Goal: Task Accomplishment & Management: Complete application form

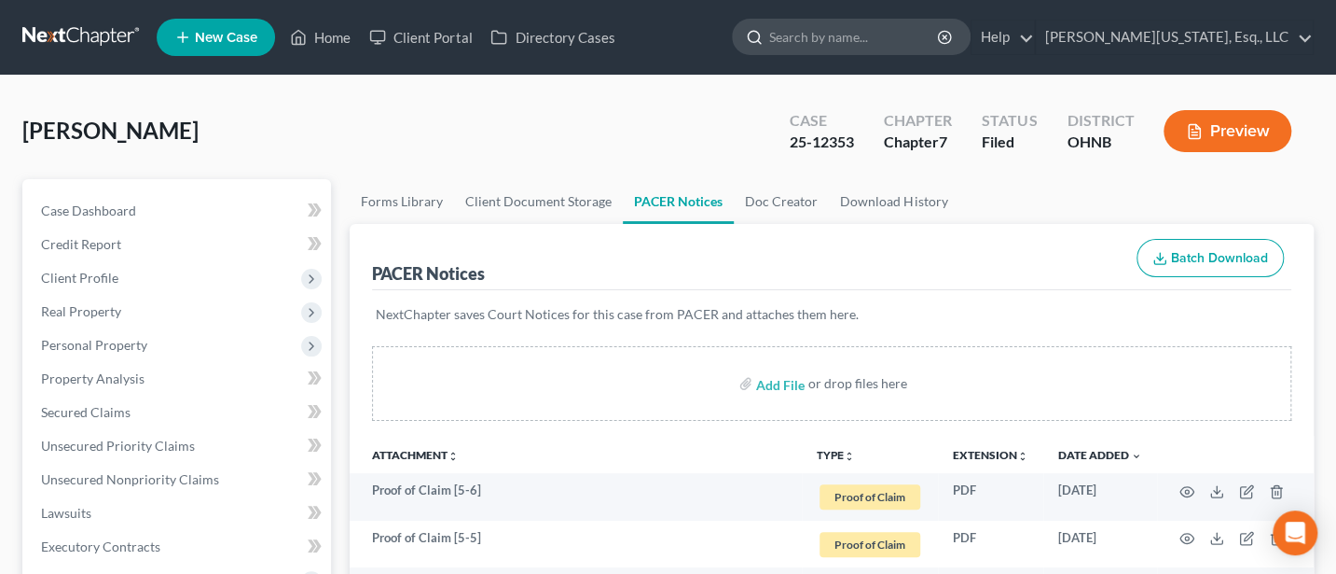
click at [899, 35] on input "search" at bounding box center [854, 37] width 171 height 35
type input "Scott"
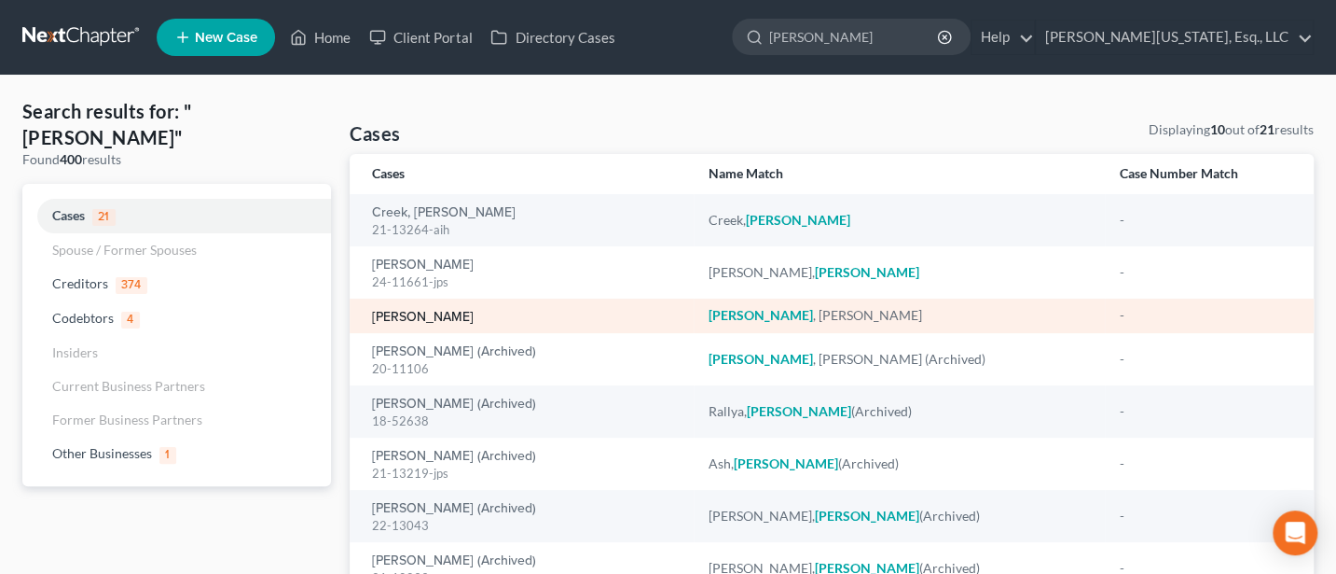
click at [412, 317] on link "Scott, Willie" at bounding box center [423, 317] width 102 height 13
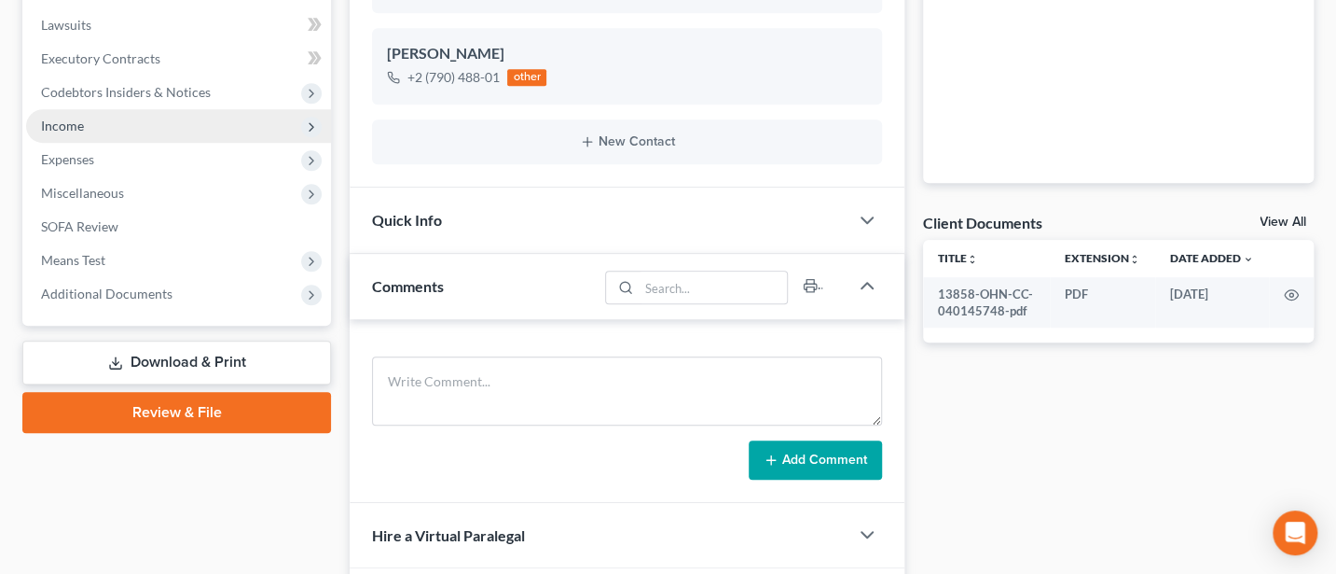
scroll to position [497, 0]
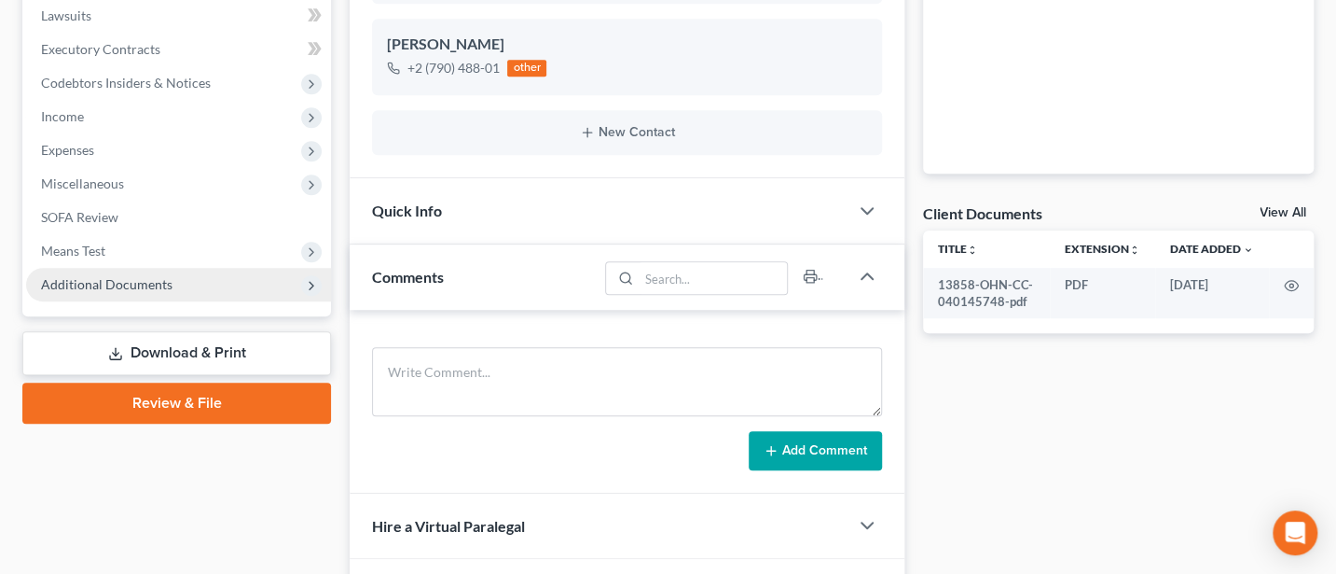
click at [114, 285] on span "Additional Documents" at bounding box center [106, 284] width 131 height 16
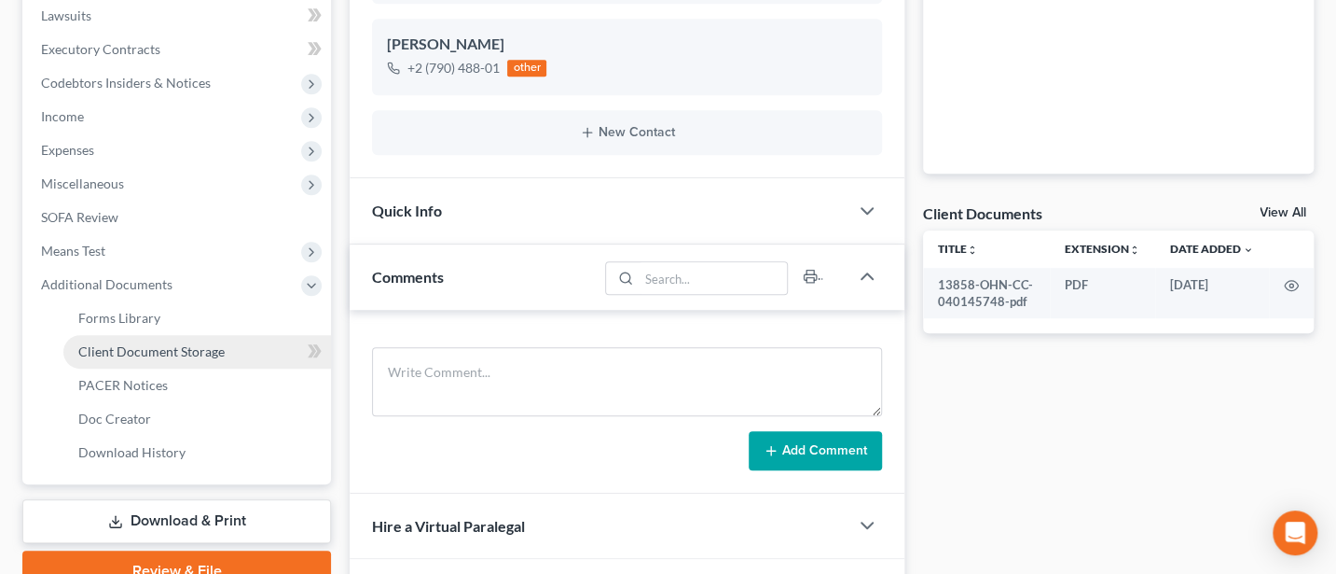
click at [150, 349] on span "Client Document Storage" at bounding box center [151, 351] width 146 height 16
select select "5"
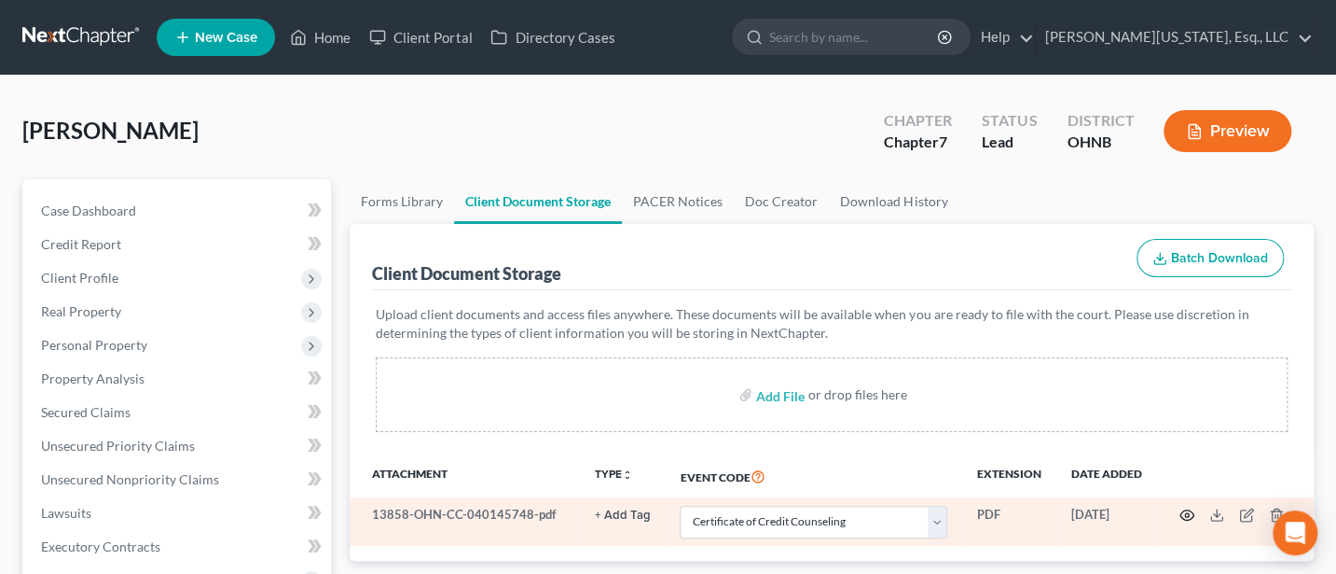
click at [1184, 517] on icon "button" at bounding box center [1188, 515] width 14 height 10
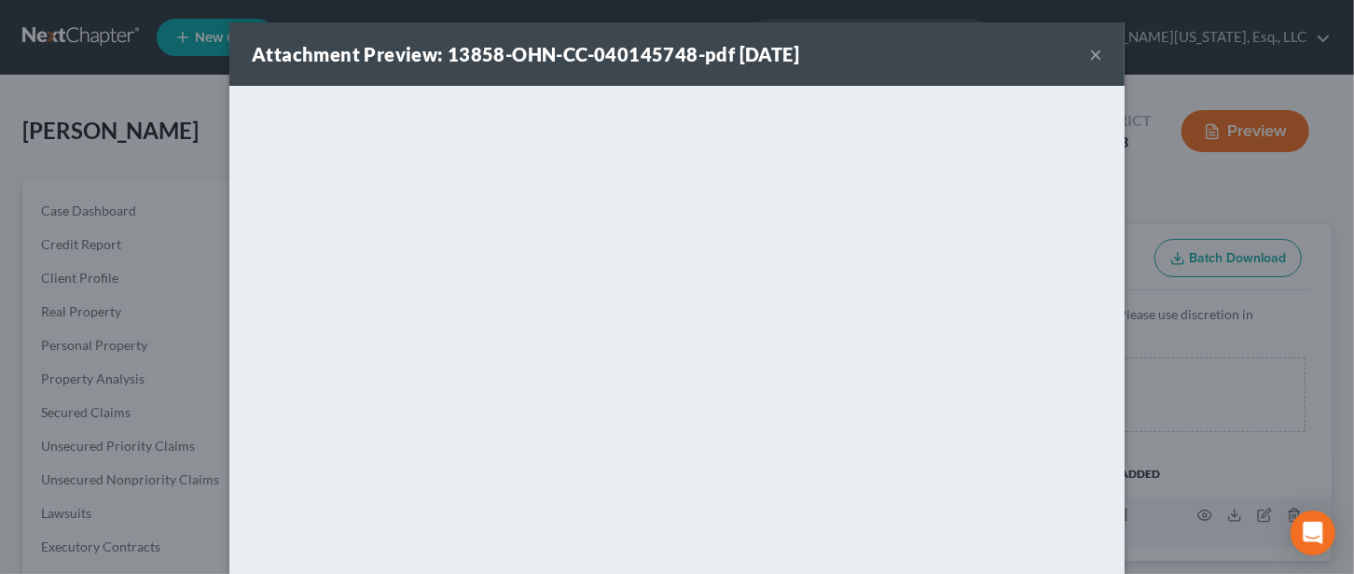
click at [1089, 57] on button "×" at bounding box center [1095, 54] width 13 height 22
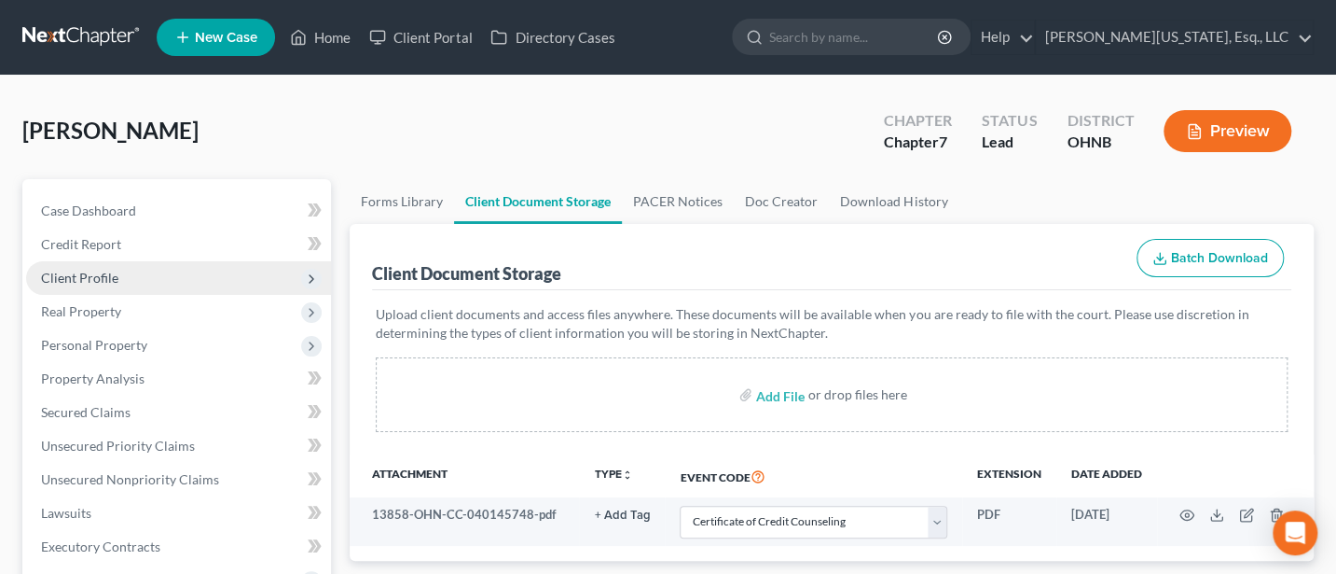
click at [98, 278] on span "Client Profile" at bounding box center [79, 278] width 77 height 16
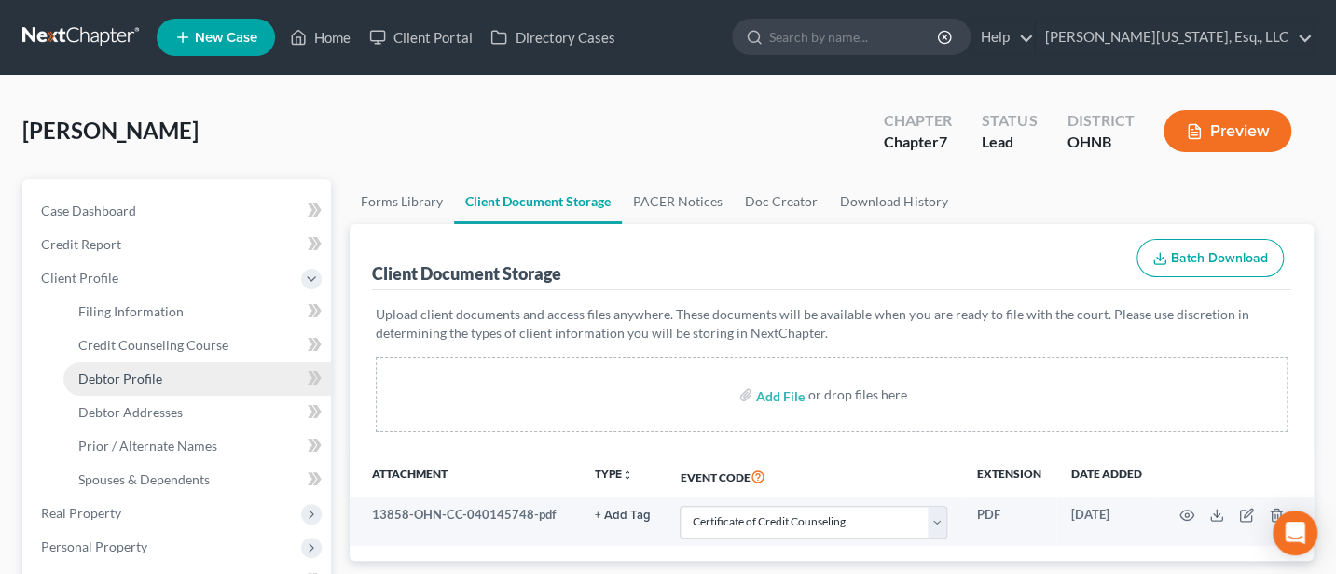
click at [136, 382] on span "Debtor Profile" at bounding box center [120, 378] width 84 height 16
select select "0"
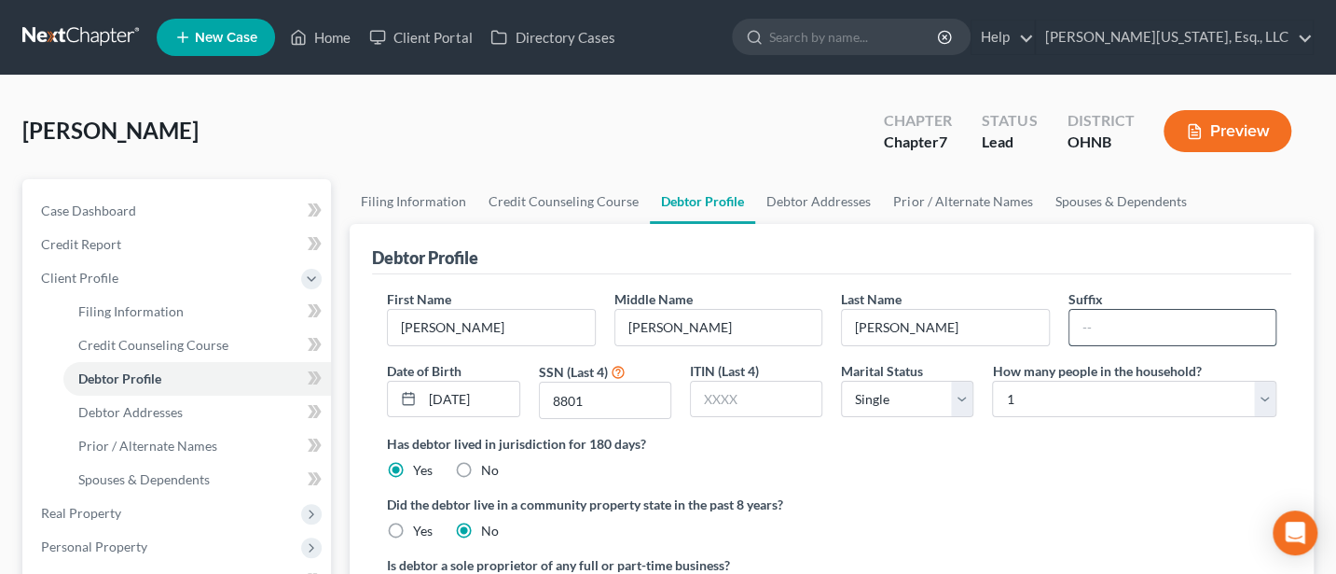
click at [1089, 321] on input "text" at bounding box center [1173, 327] width 206 height 35
click at [921, 323] on input "Scott" at bounding box center [945, 327] width 206 height 35
type input "Scott, III"
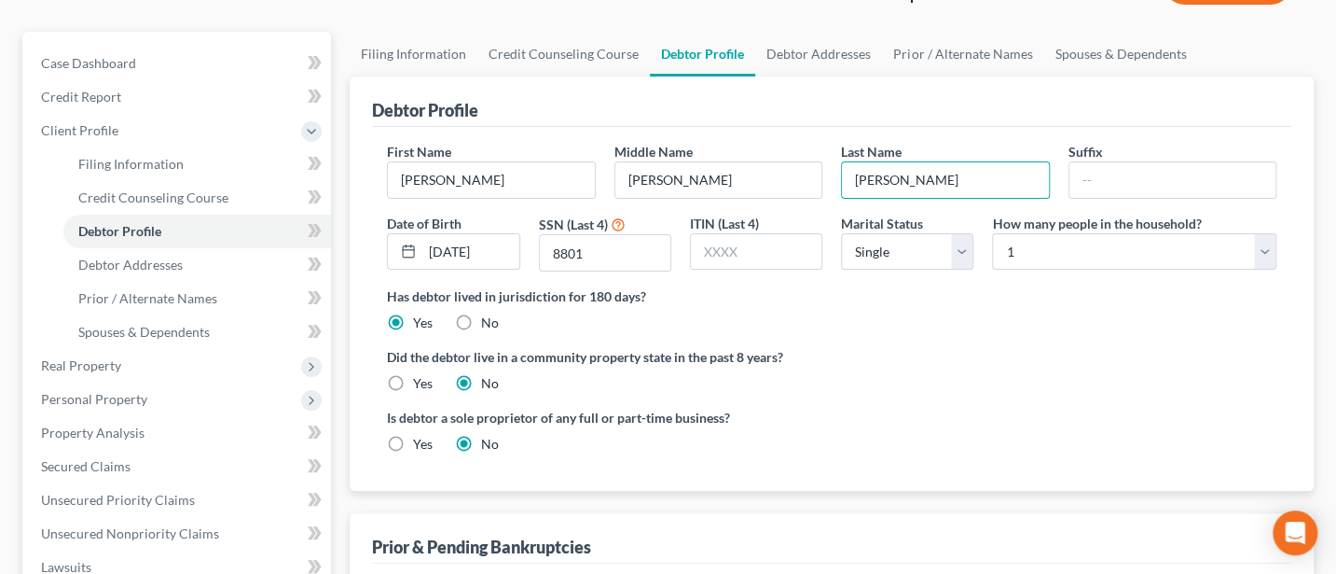
scroll to position [119, 0]
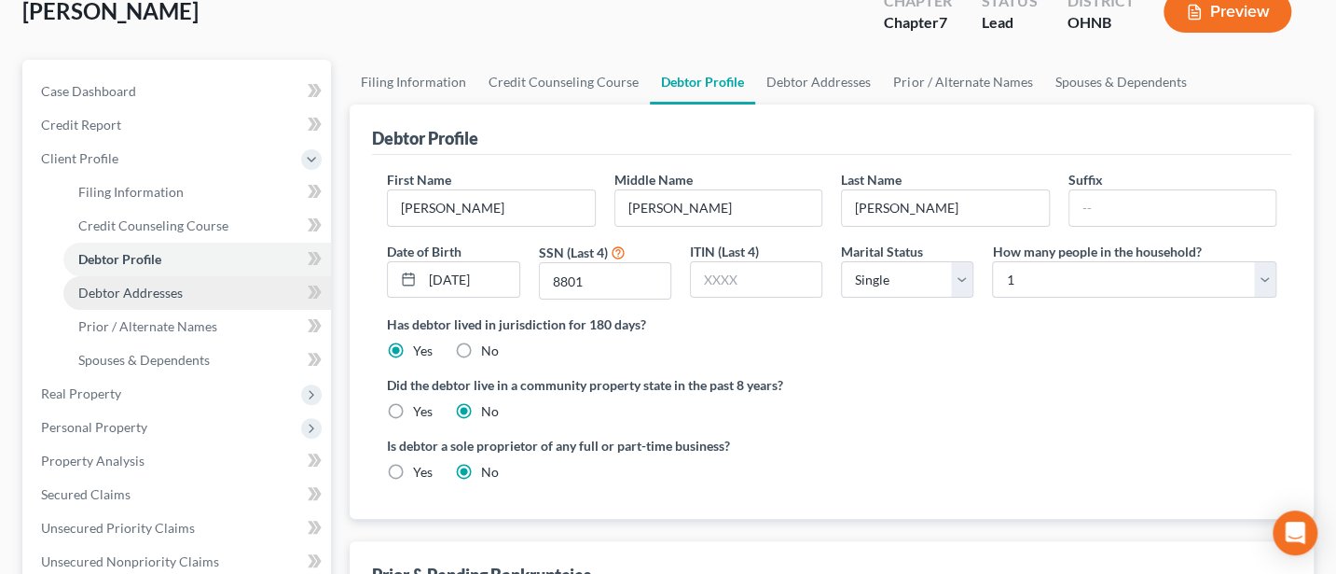
click at [134, 284] on span "Debtor Addresses" at bounding box center [130, 292] width 104 height 16
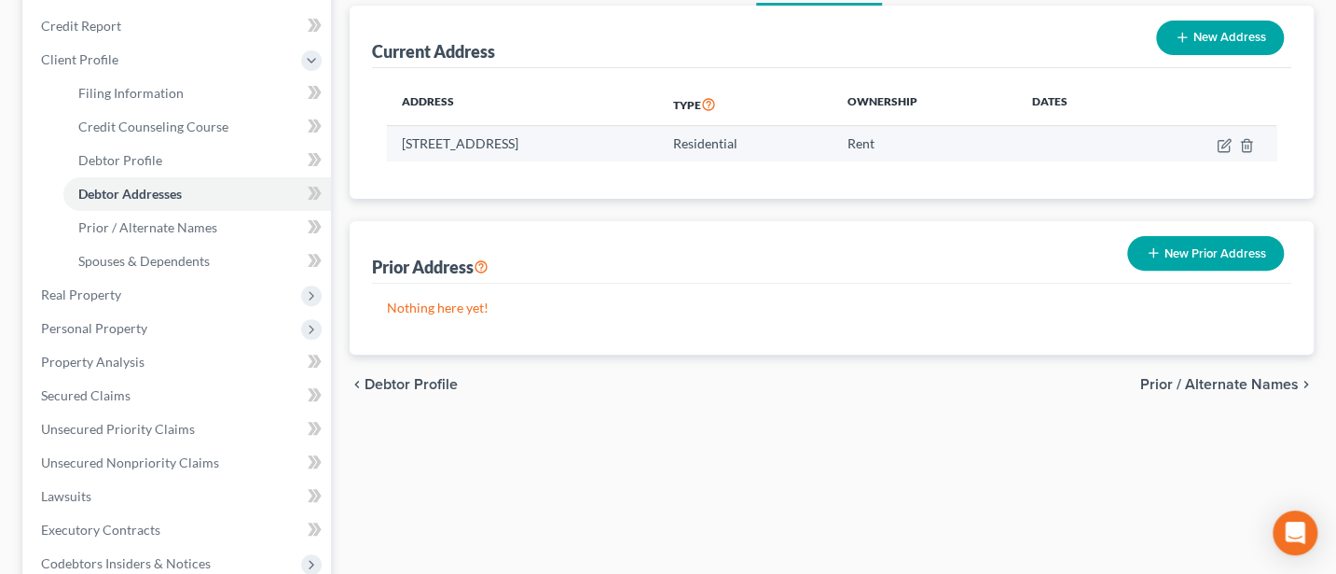
scroll to position [248, 0]
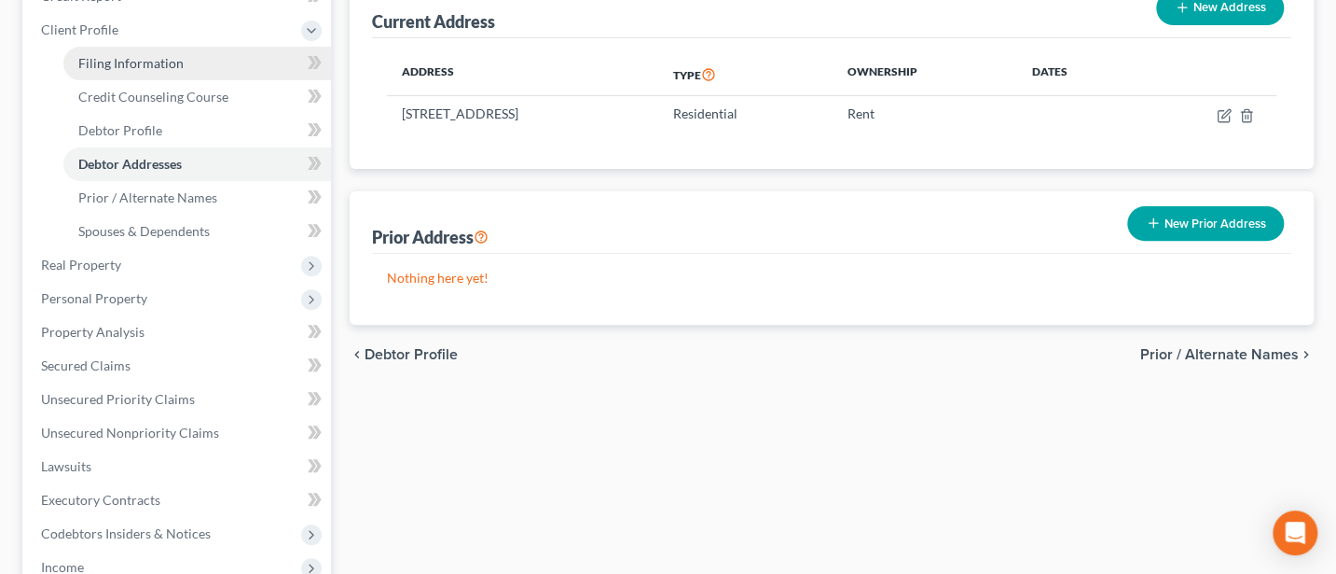
click at [161, 64] on span "Filing Information" at bounding box center [130, 63] width 105 height 16
select select "1"
select select "0"
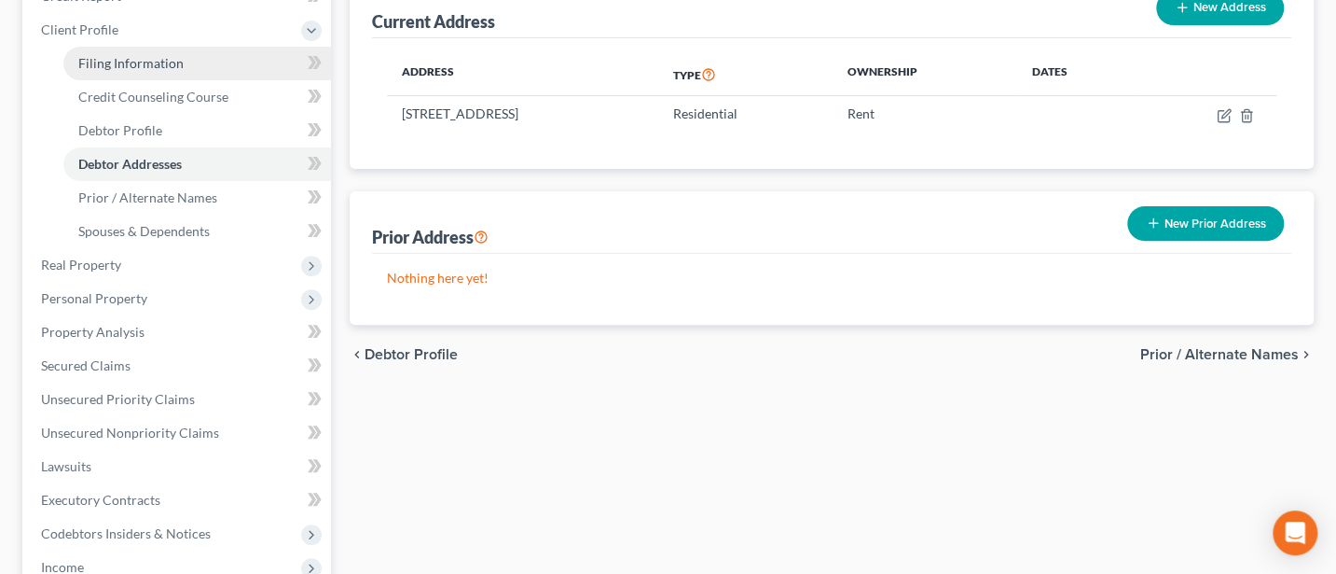
select select "36"
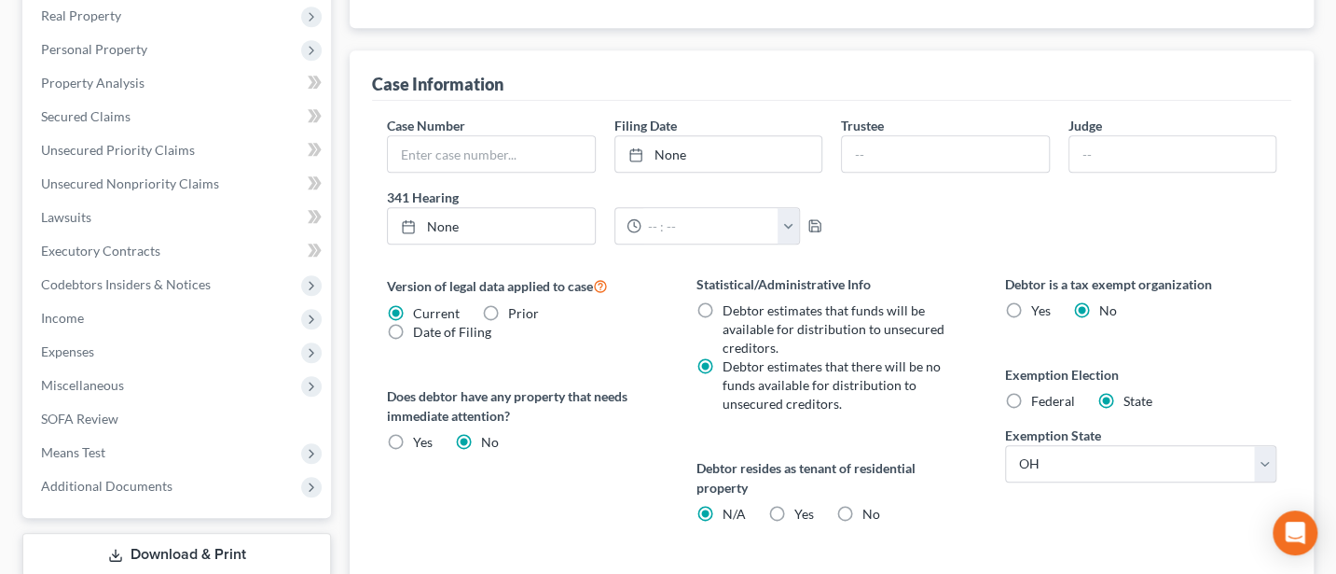
scroll to position [727, 0]
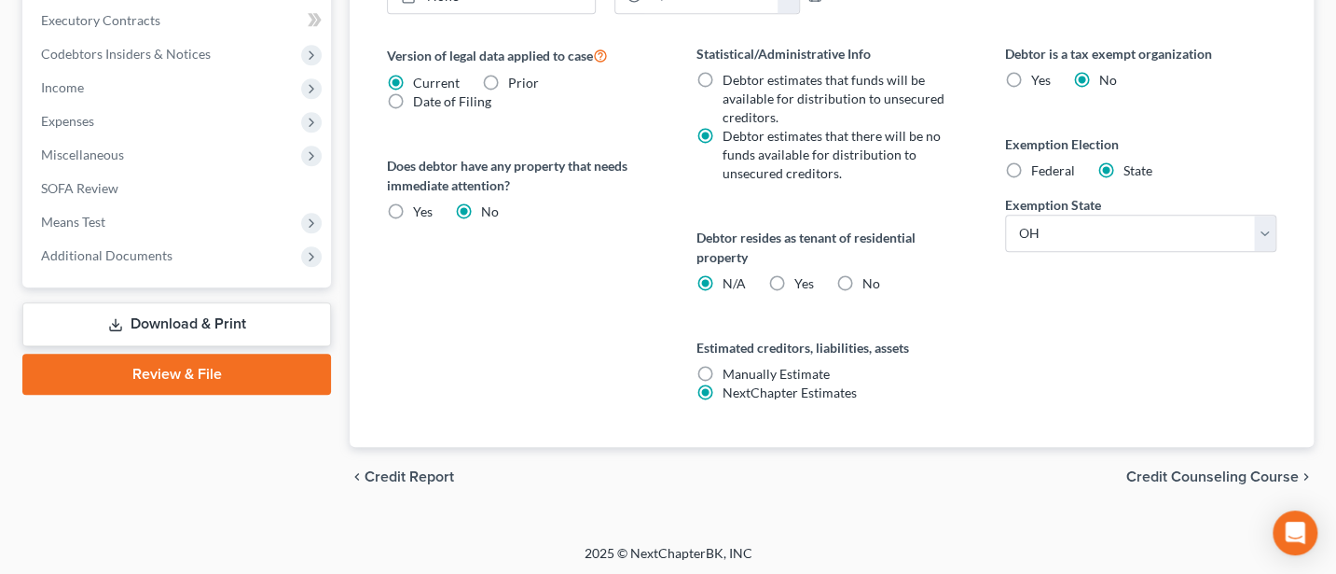
click at [795, 274] on label "Yes Yes" at bounding box center [805, 283] width 20 height 19
click at [802, 274] on input "Yes Yes" at bounding box center [808, 280] width 12 height 12
radio input "true"
radio input "false"
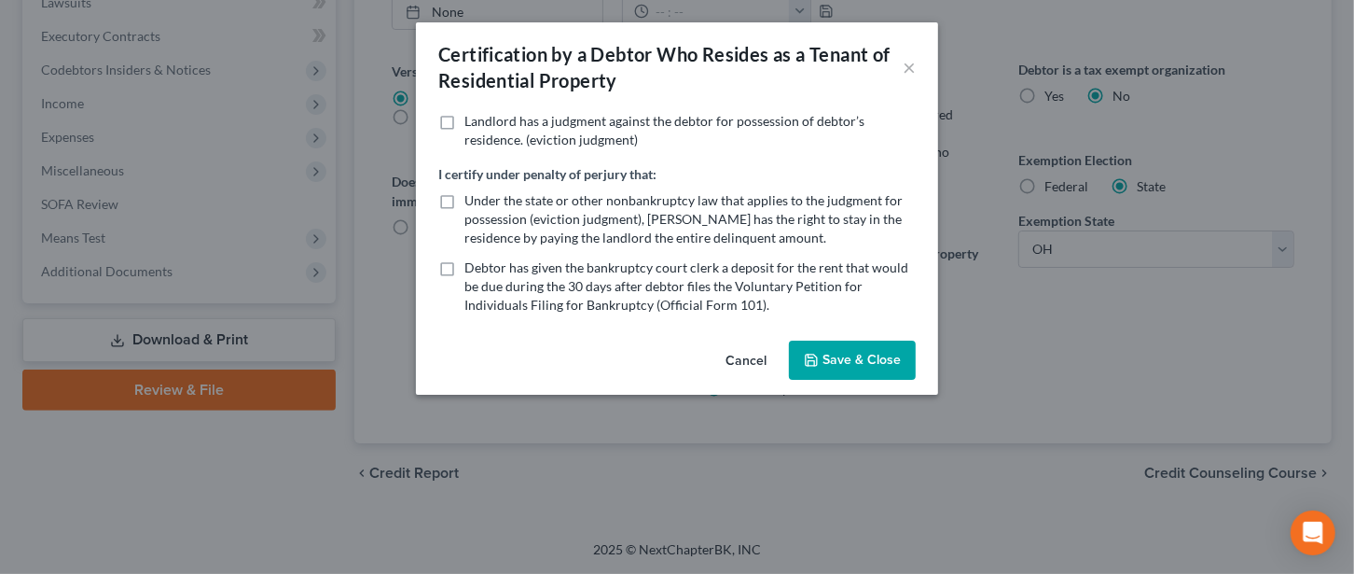
click at [850, 361] on button "Save & Close" at bounding box center [852, 359] width 127 height 39
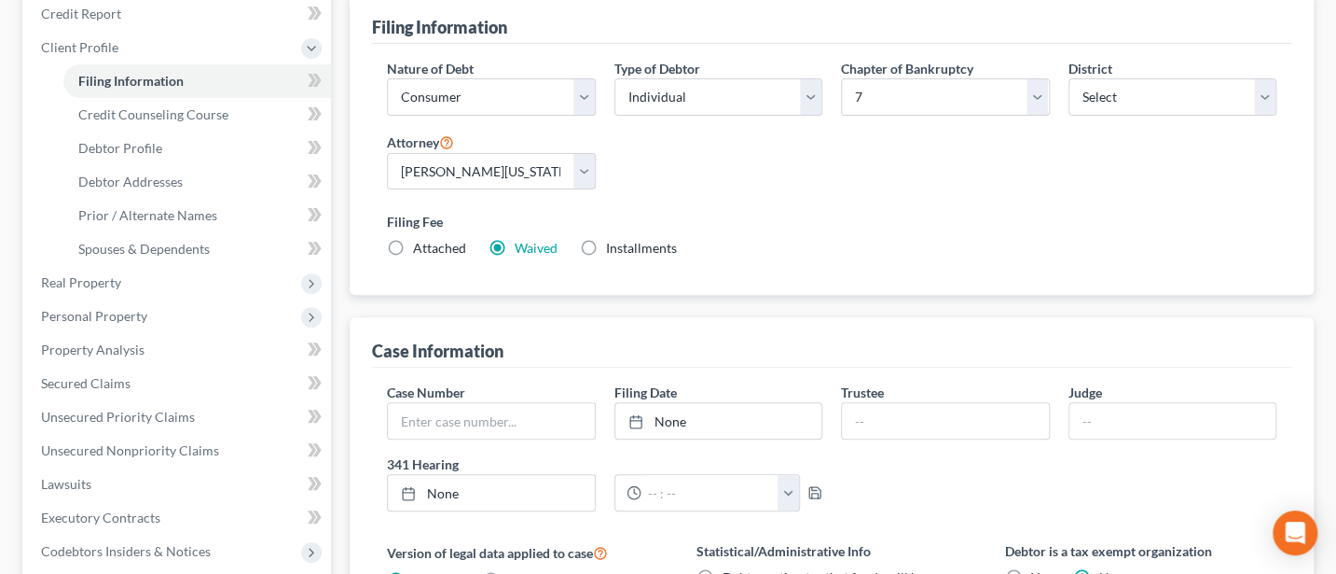
scroll to position [248, 0]
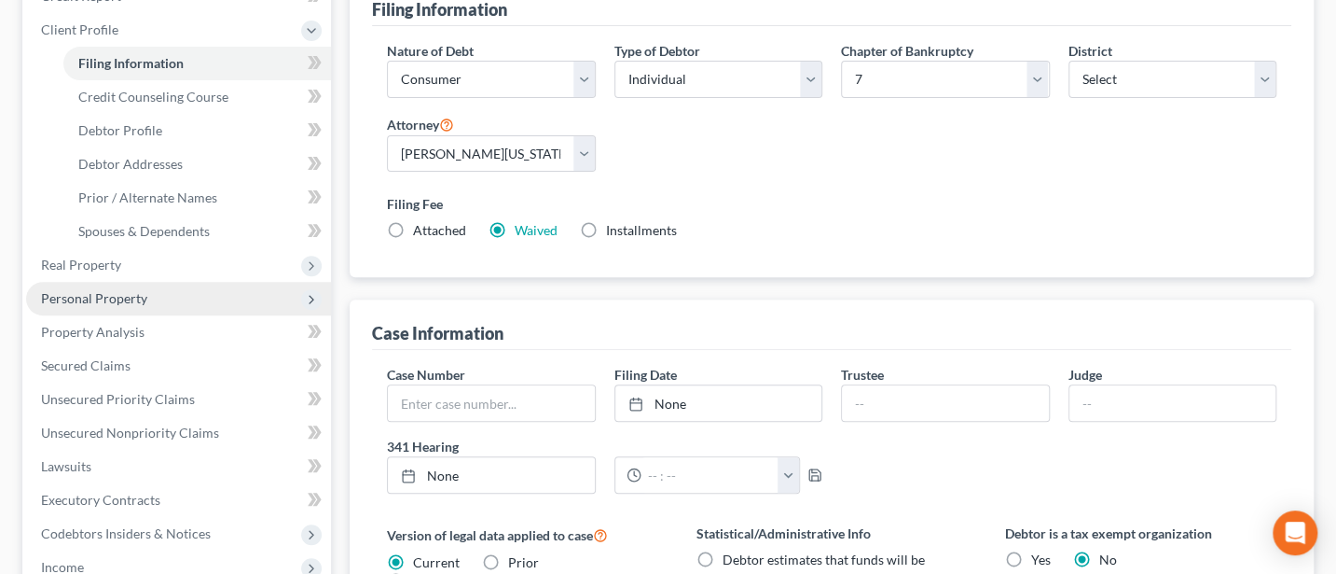
click at [104, 295] on span "Personal Property" at bounding box center [94, 298] width 106 height 16
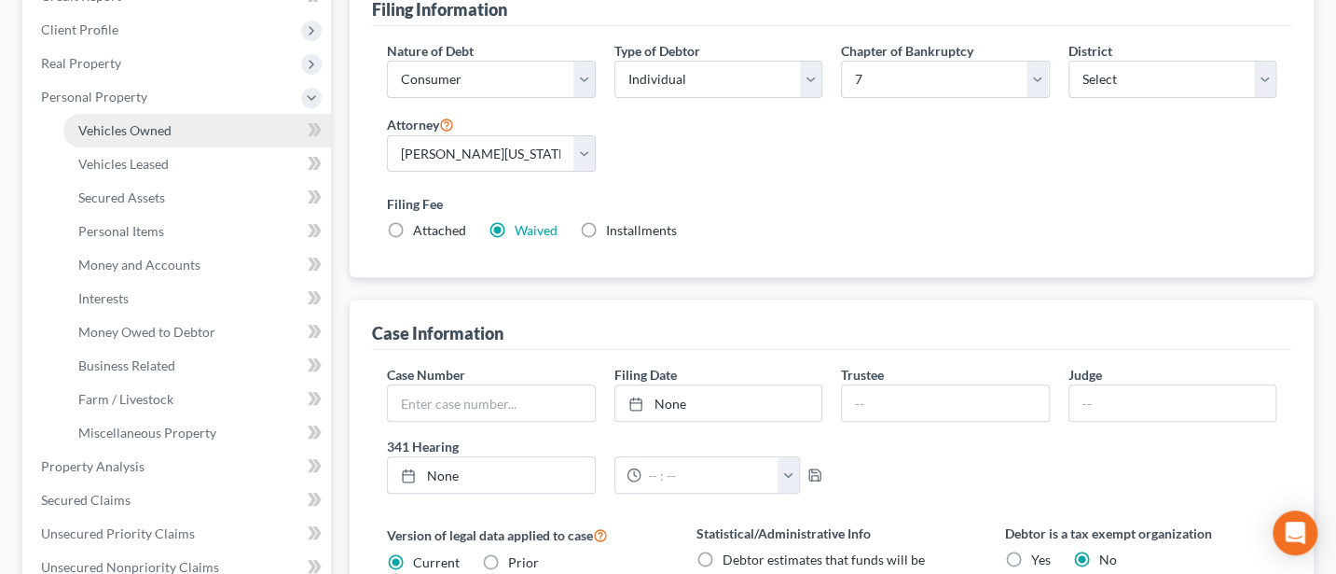
click at [134, 122] on span "Vehicles Owned" at bounding box center [124, 130] width 93 height 16
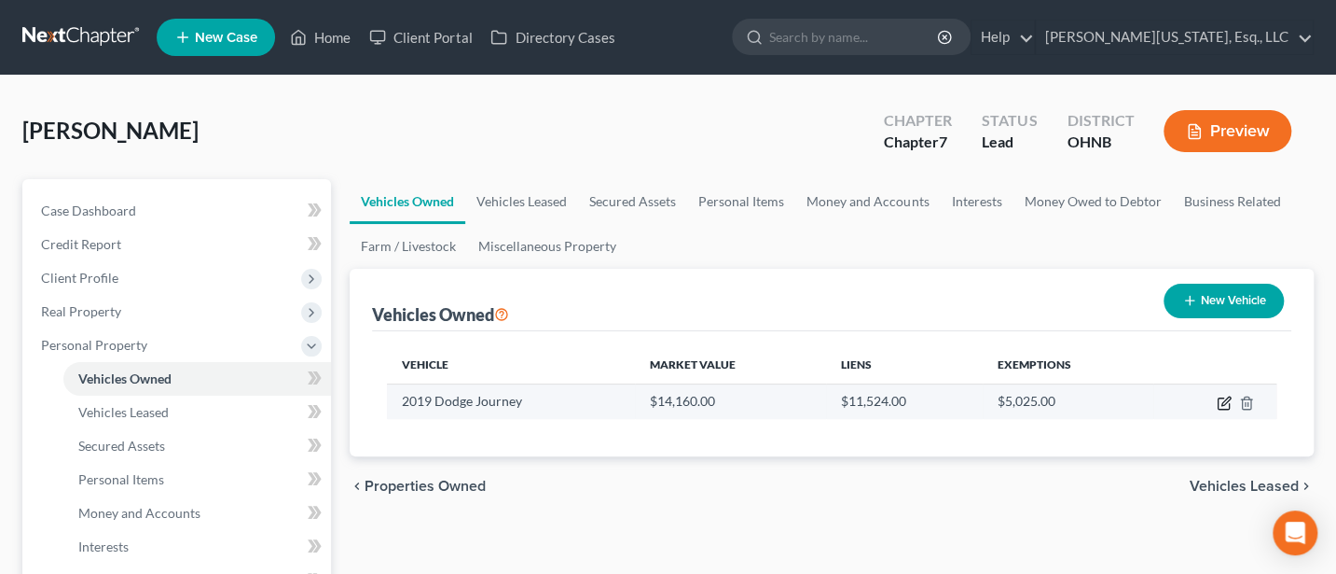
click at [1222, 399] on icon "button" at bounding box center [1224, 402] width 15 height 15
select select "0"
select select "7"
select select "4"
select select "3"
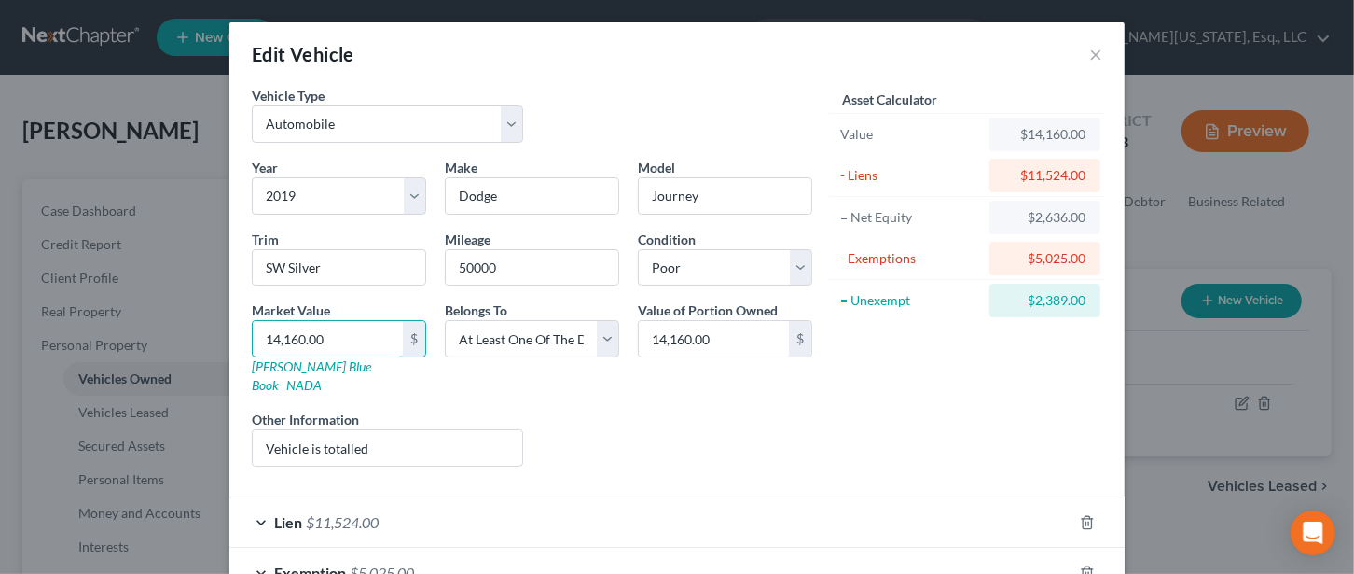
type input "5"
type input "5.00"
type input "50"
type input "50.00"
type input "500"
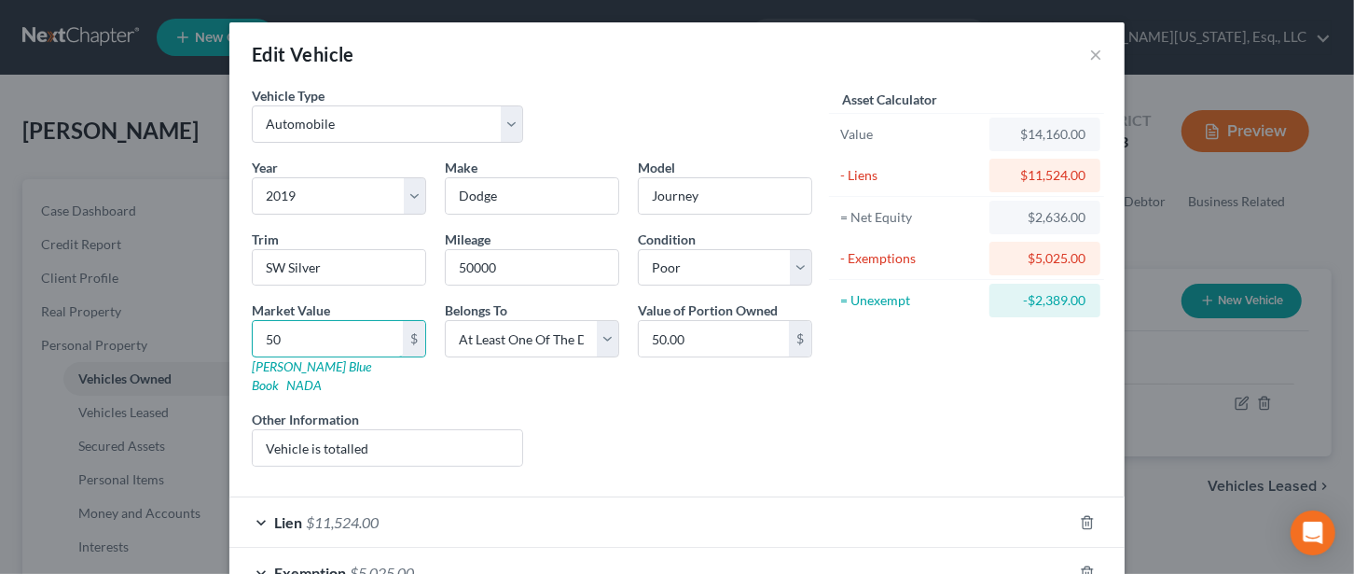
type input "500.00"
type input "500"
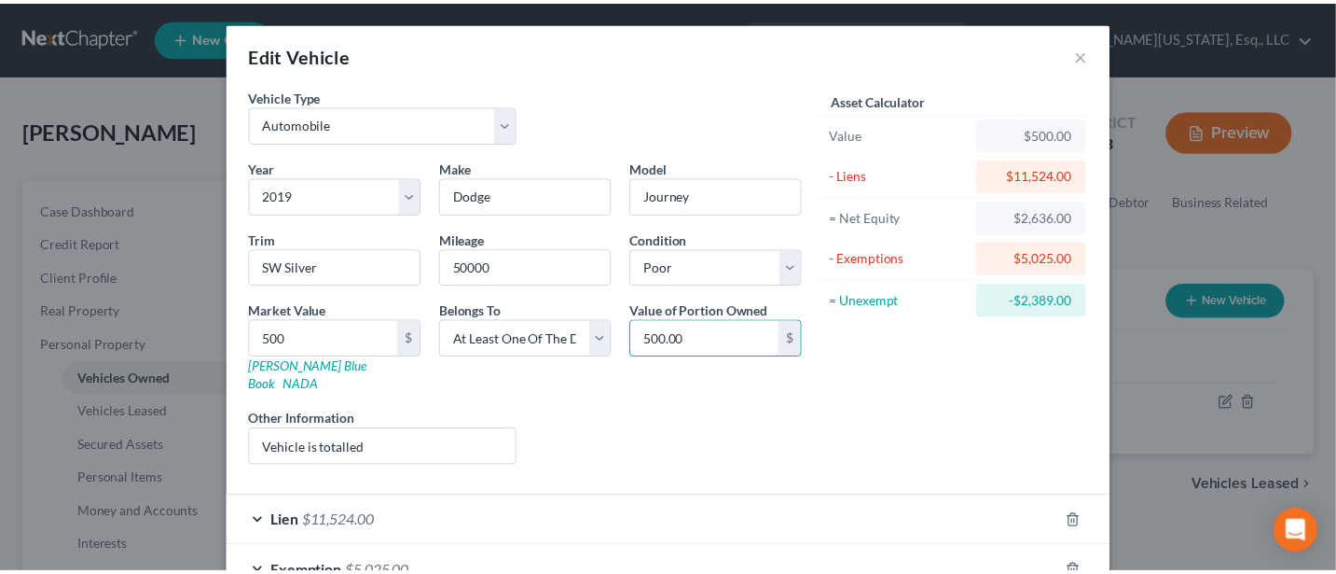
scroll to position [104, 0]
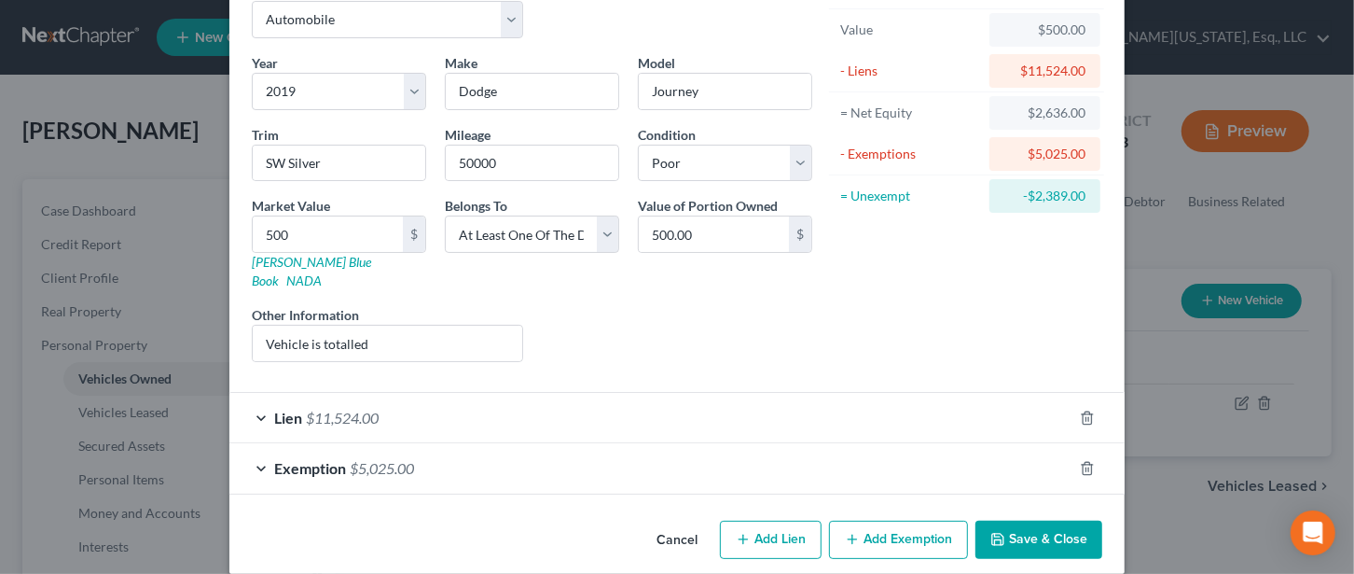
click at [1049, 520] on button "Save & Close" at bounding box center [1038, 539] width 127 height 39
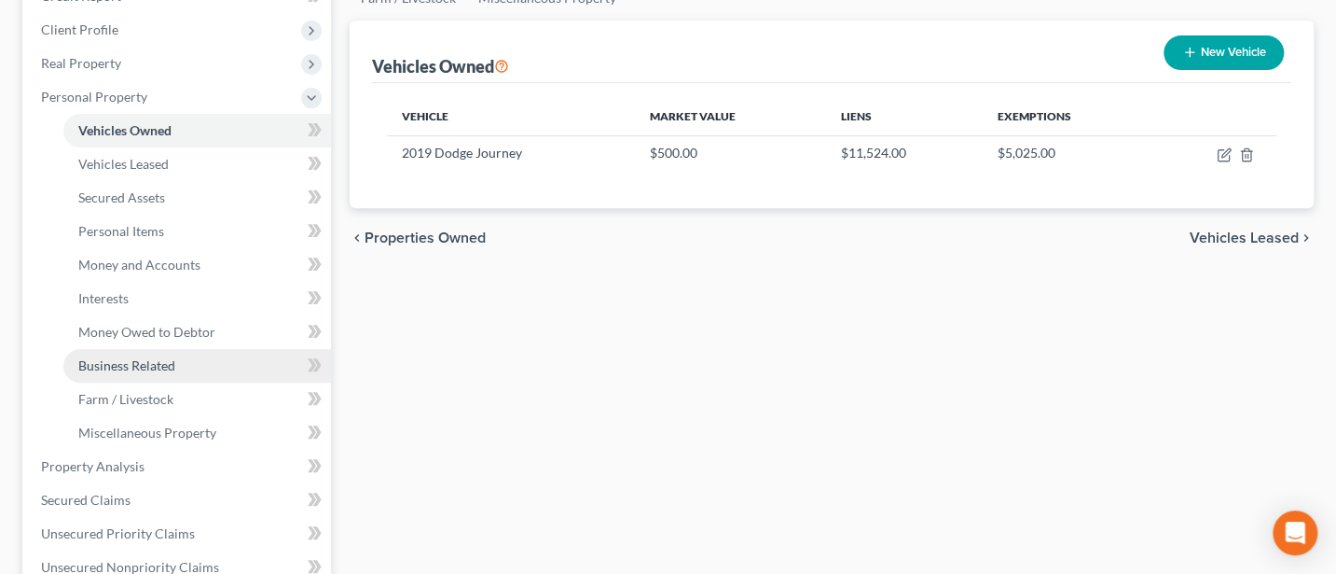
scroll to position [497, 0]
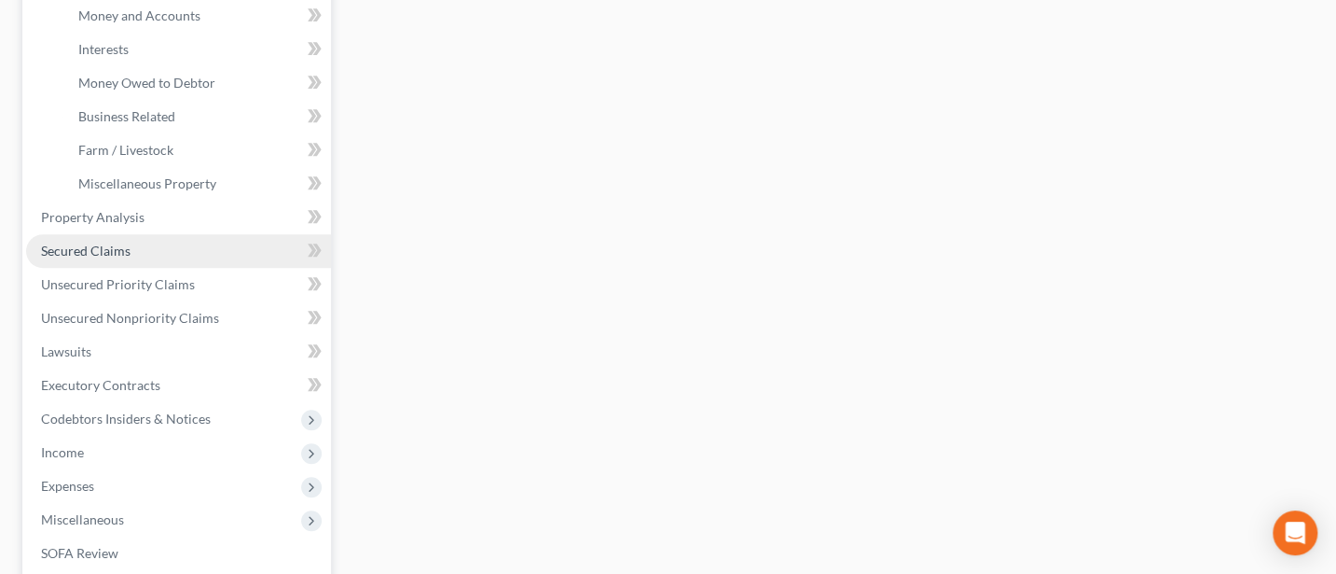
click at [112, 243] on span "Secured Claims" at bounding box center [86, 250] width 90 height 16
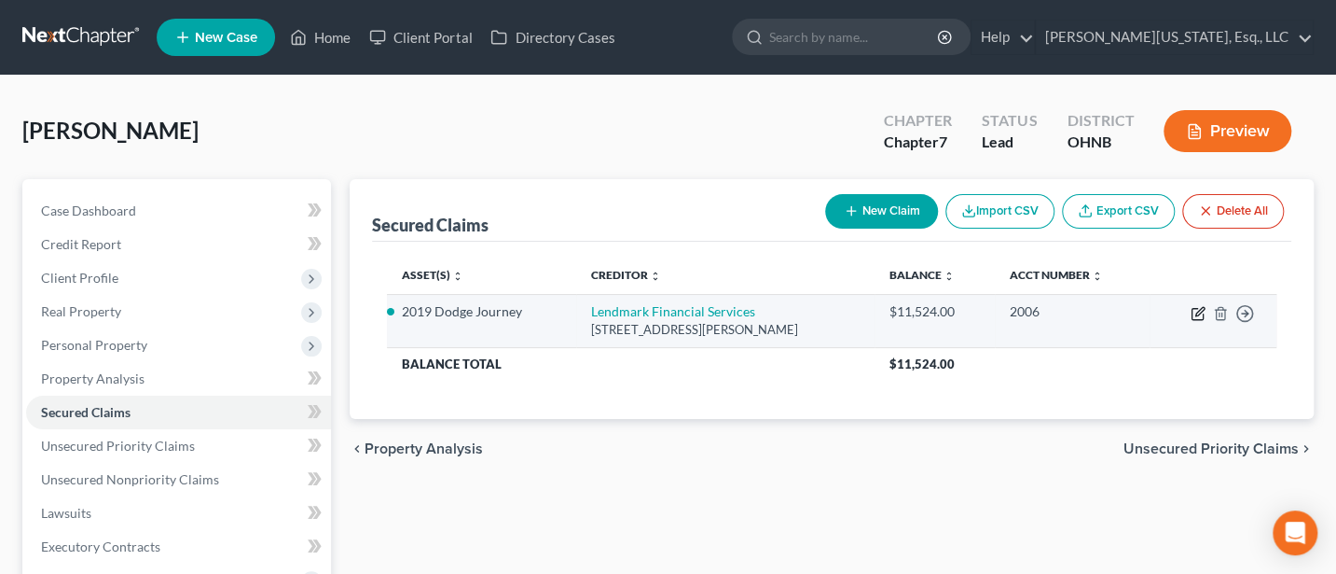
click at [1195, 310] on icon "button" at bounding box center [1198, 313] width 15 height 15
select select "10"
select select "2"
select select "3"
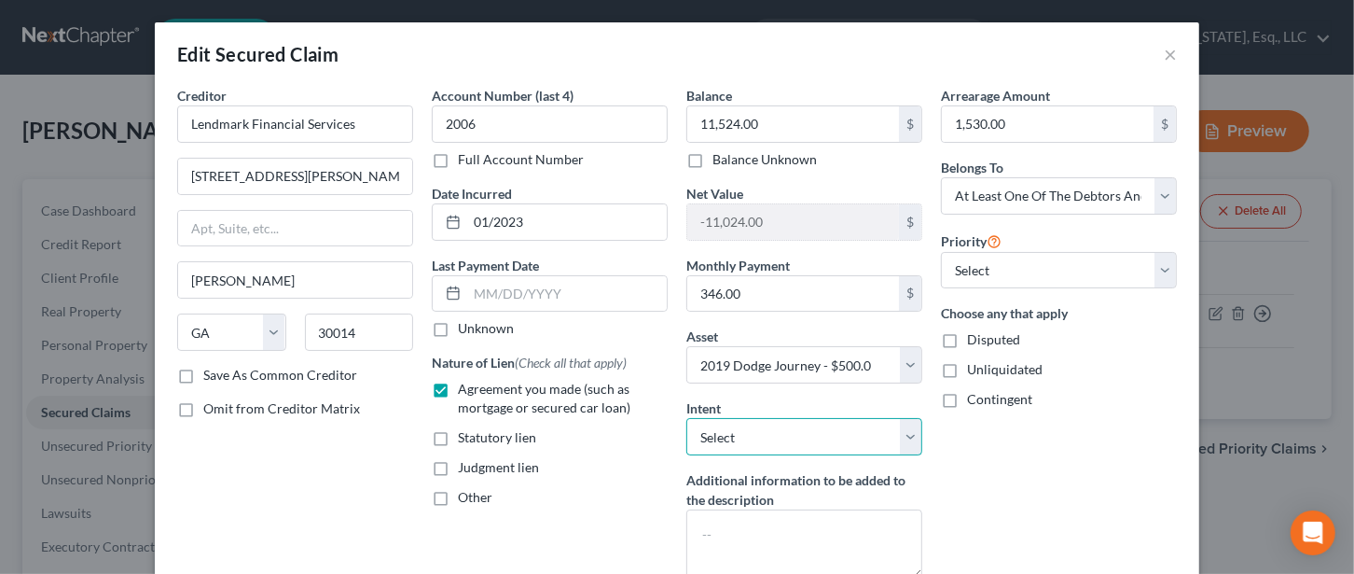
click at [791, 436] on select "Select Surrender Redeem Reaffirm Avoid Other" at bounding box center [804, 436] width 236 height 37
select select "0"
click at [686, 418] on select "Select Surrender Redeem Reaffirm Avoid Other" at bounding box center [804, 436] width 236 height 37
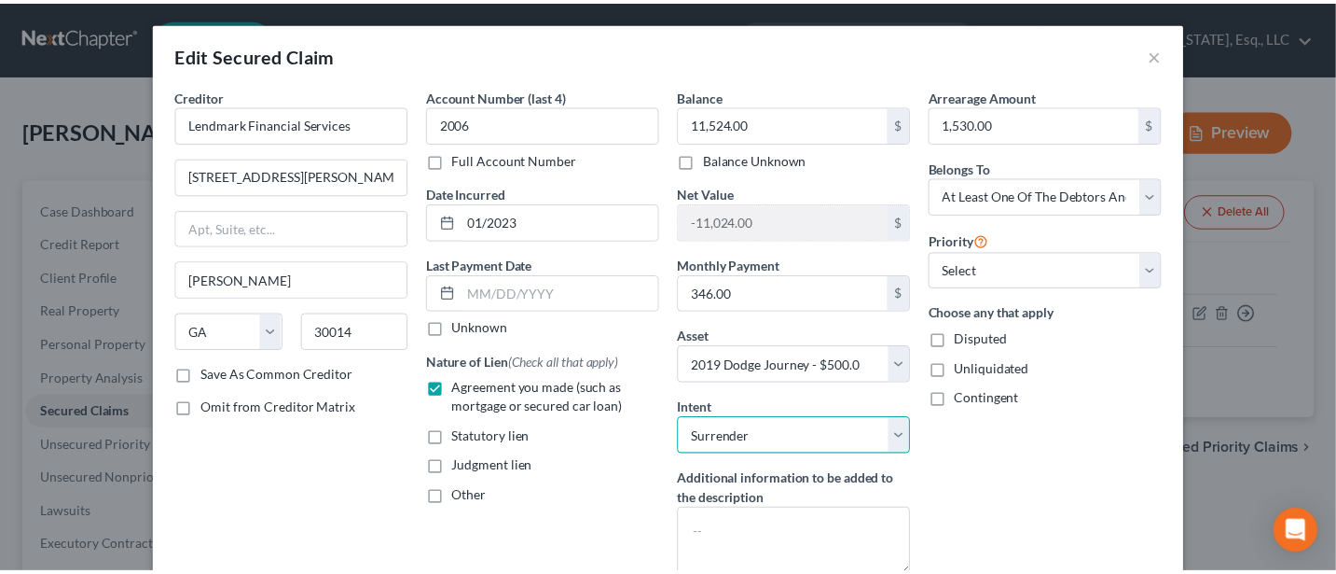
scroll to position [200, 0]
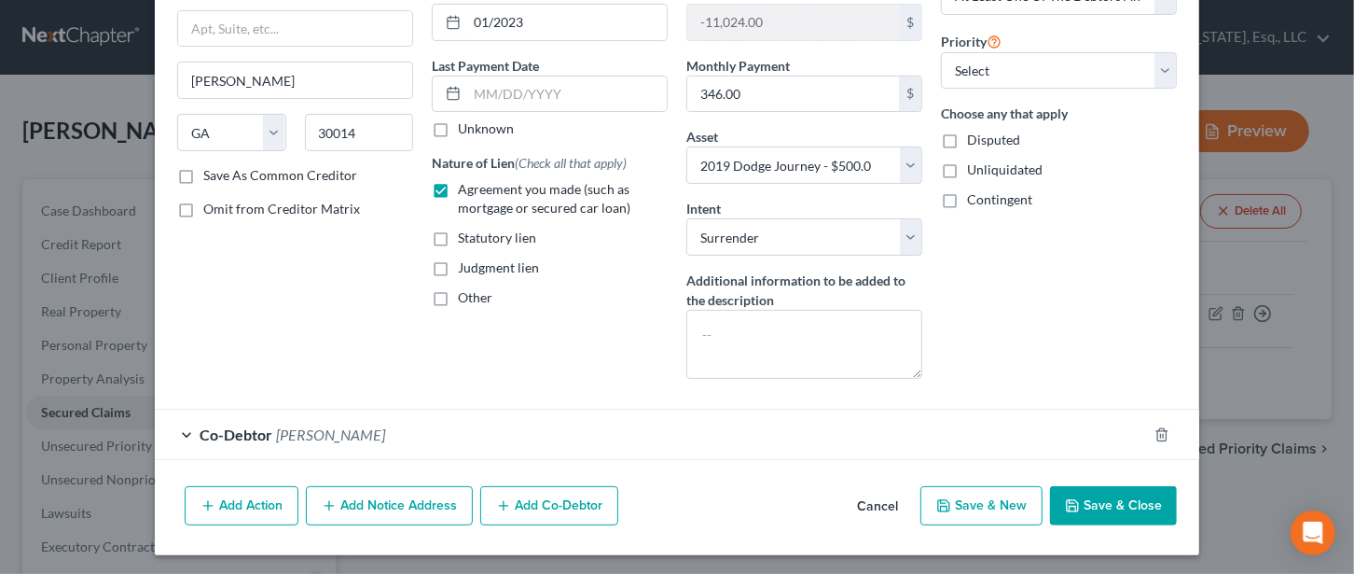
click at [1109, 500] on button "Save & Close" at bounding box center [1113, 505] width 127 height 39
select select
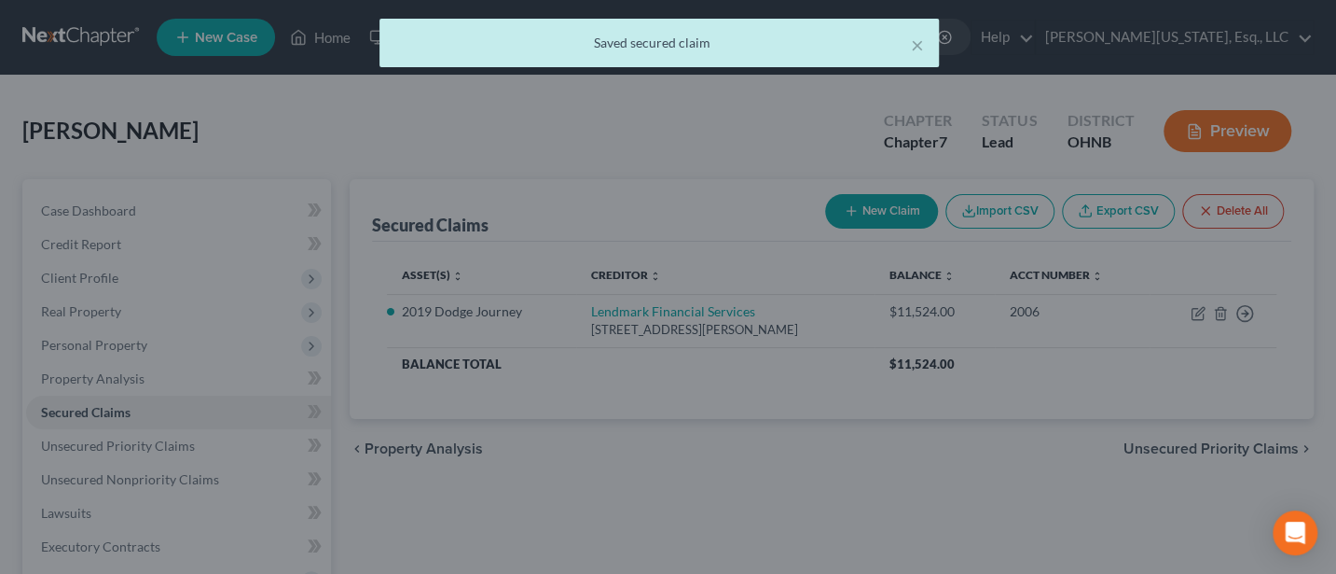
scroll to position [0, 0]
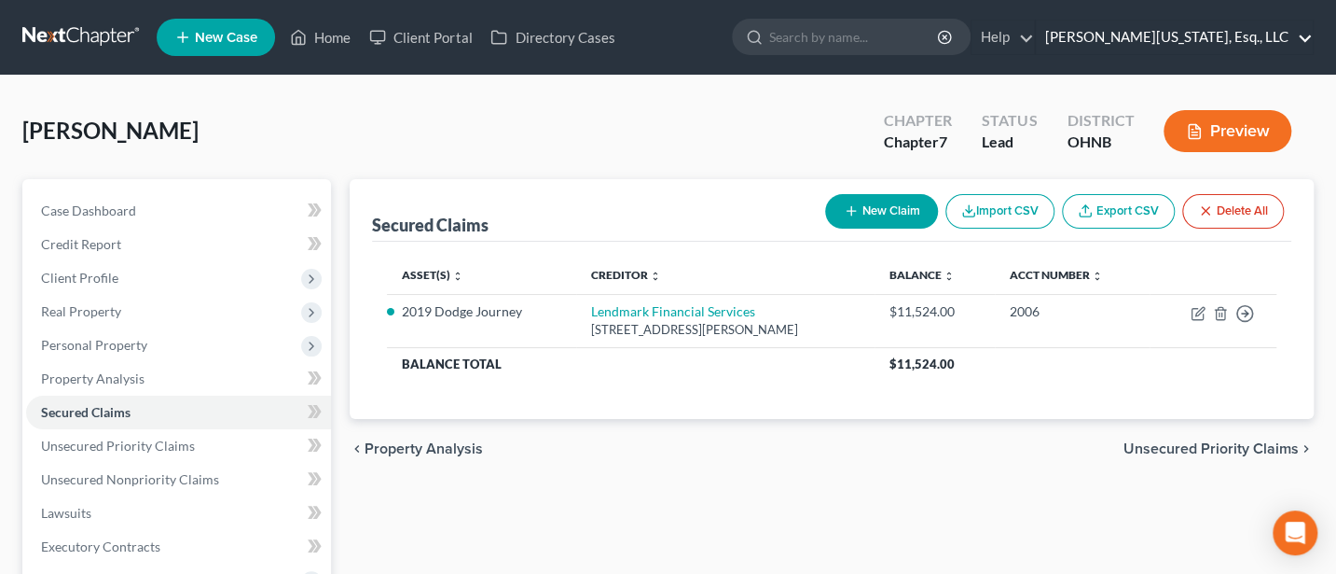
click at [1243, 35] on link "Jann C. Washington, Esq., LLC" at bounding box center [1174, 38] width 277 height 34
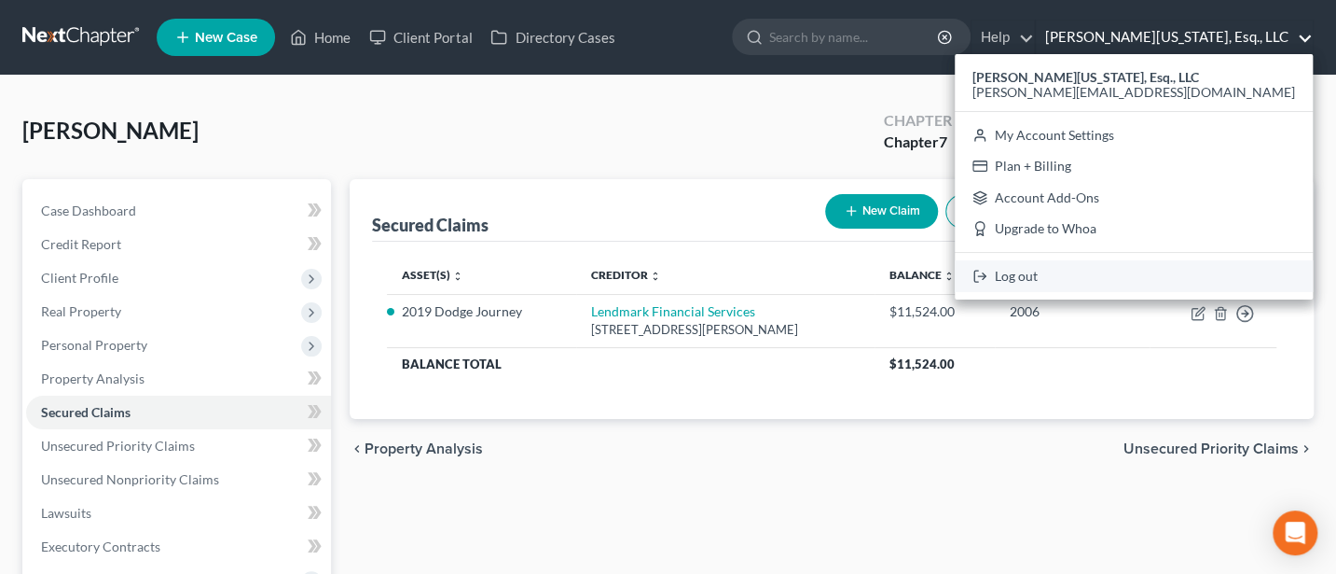
click at [1165, 276] on link "Log out" at bounding box center [1134, 276] width 358 height 32
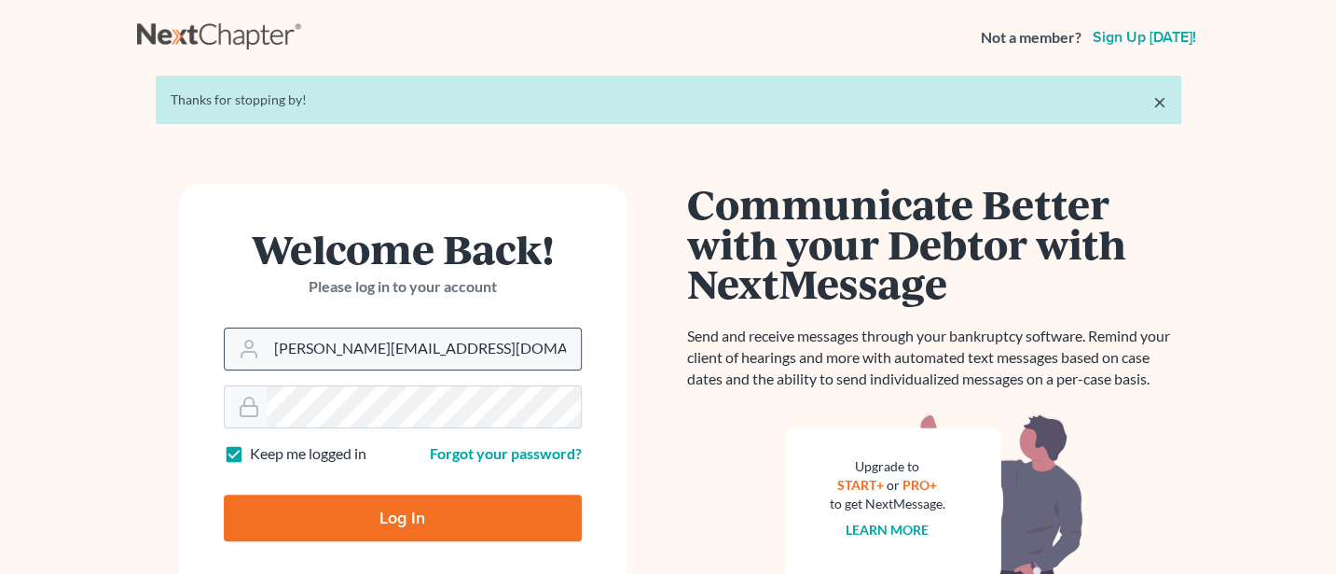
click at [475, 344] on input "[PERSON_NAME][EMAIL_ADDRESS][DOMAIN_NAME]" at bounding box center [424, 348] width 314 height 41
type input "[PERSON_NAME][EMAIL_ADDRESS][DOMAIN_NAME]"
click at [405, 511] on input "Log In" at bounding box center [403, 517] width 358 height 47
type input "Thinking..."
